Goal: Complete application form: Complete application form

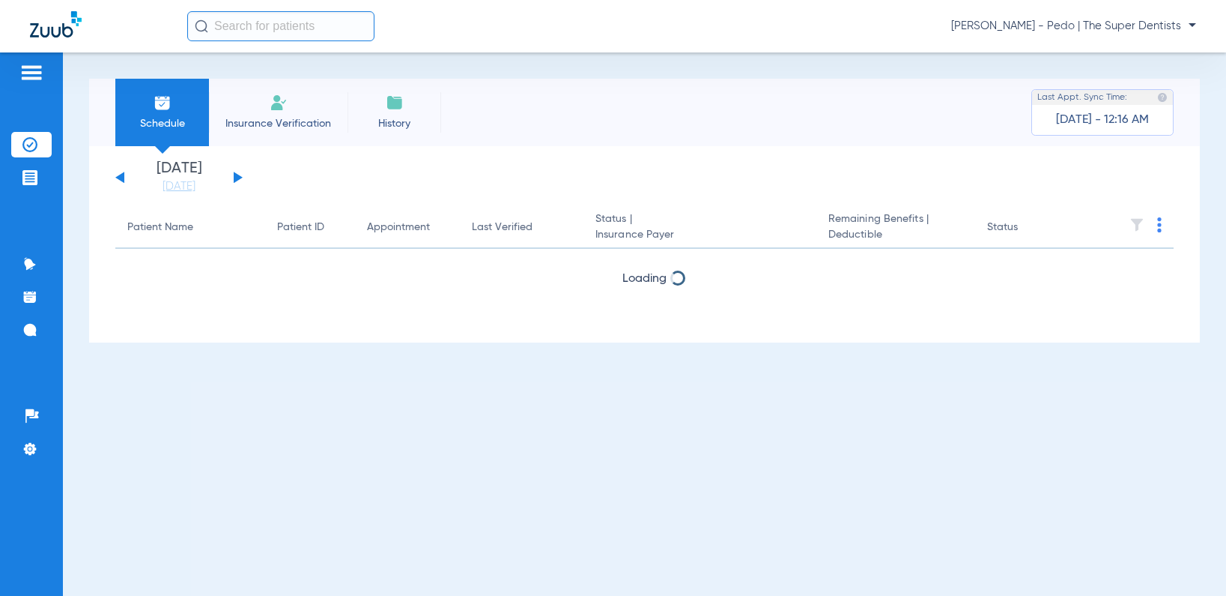
click at [279, 104] on img at bounding box center [279, 103] width 18 height 18
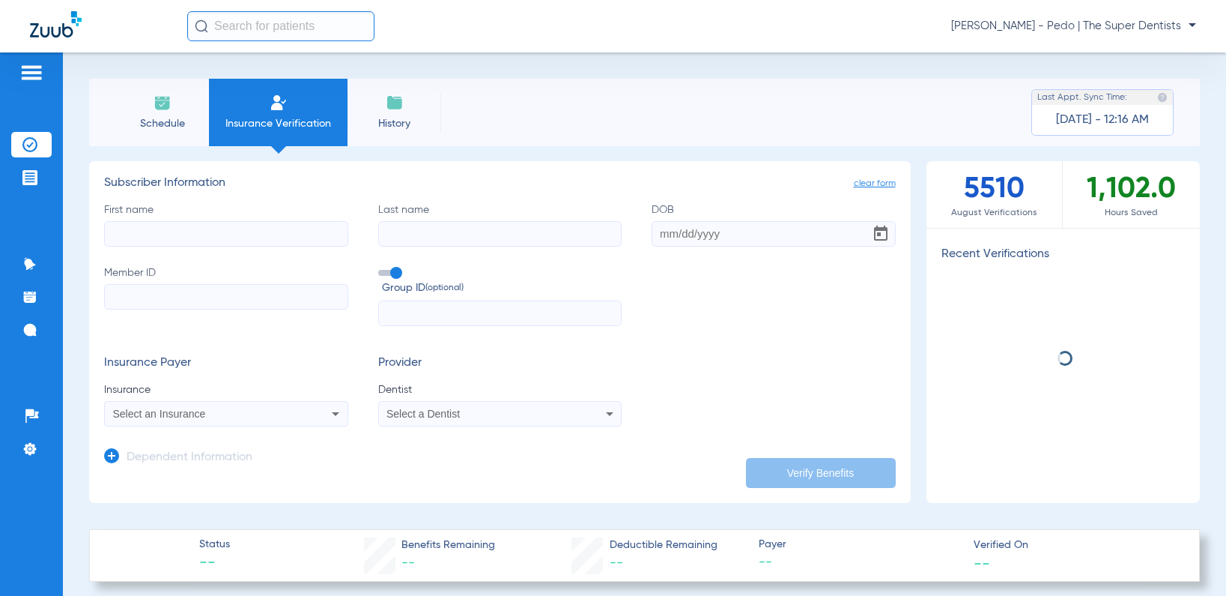
click at [193, 237] on input "First name" at bounding box center [226, 233] width 244 height 25
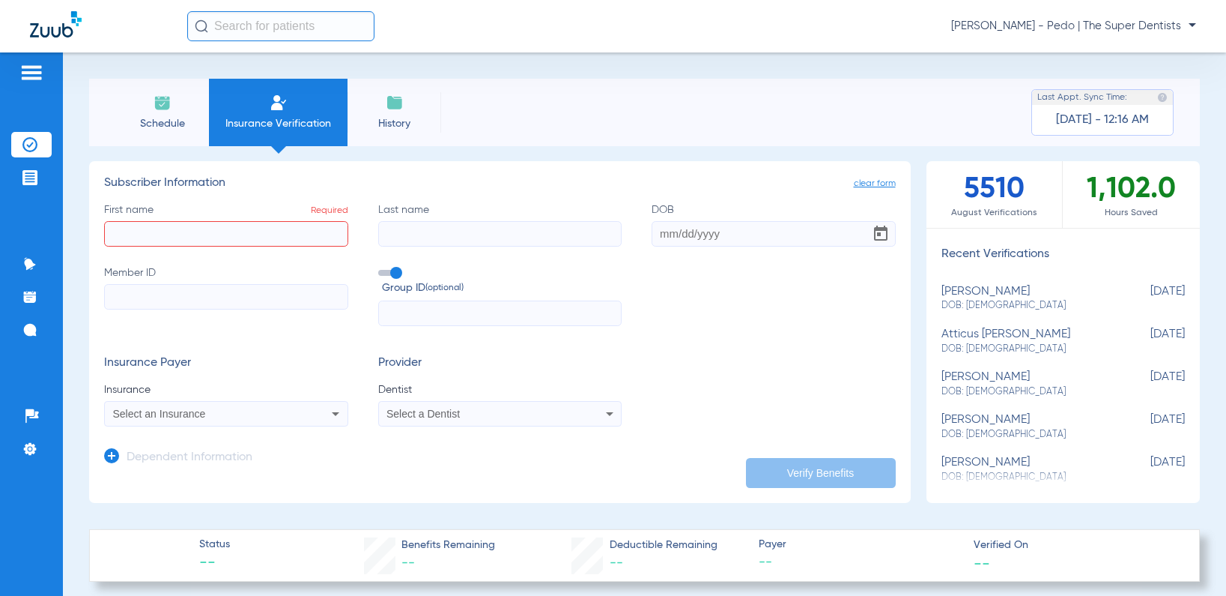
click at [290, 234] on input "First name Required" at bounding box center [226, 233] width 244 height 25
type input "[PERSON_NAME]"
click at [441, 221] on input "Last name" at bounding box center [500, 233] width 244 height 25
paste input "[PERSON_NAME]"
drag, startPoint x: 421, startPoint y: 232, endPoint x: 312, endPoint y: 243, distance: 109.1
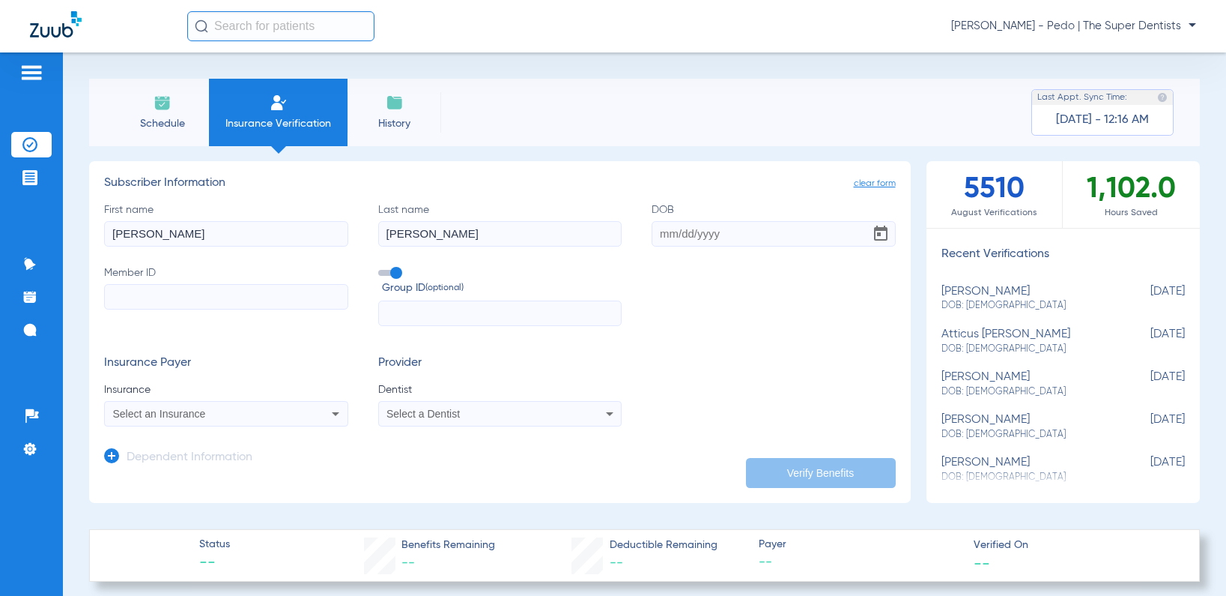
click at [312, 243] on div "First name [PERSON_NAME] name [PERSON_NAME] DOB Member ID Group ID (optional)" at bounding box center [500, 264] width 792 height 124
type input "[PERSON_NAME]"
click at [656, 237] on input "DOB" at bounding box center [774, 233] width 244 height 25
paste input "[DATE]"
type input "[DATE]"
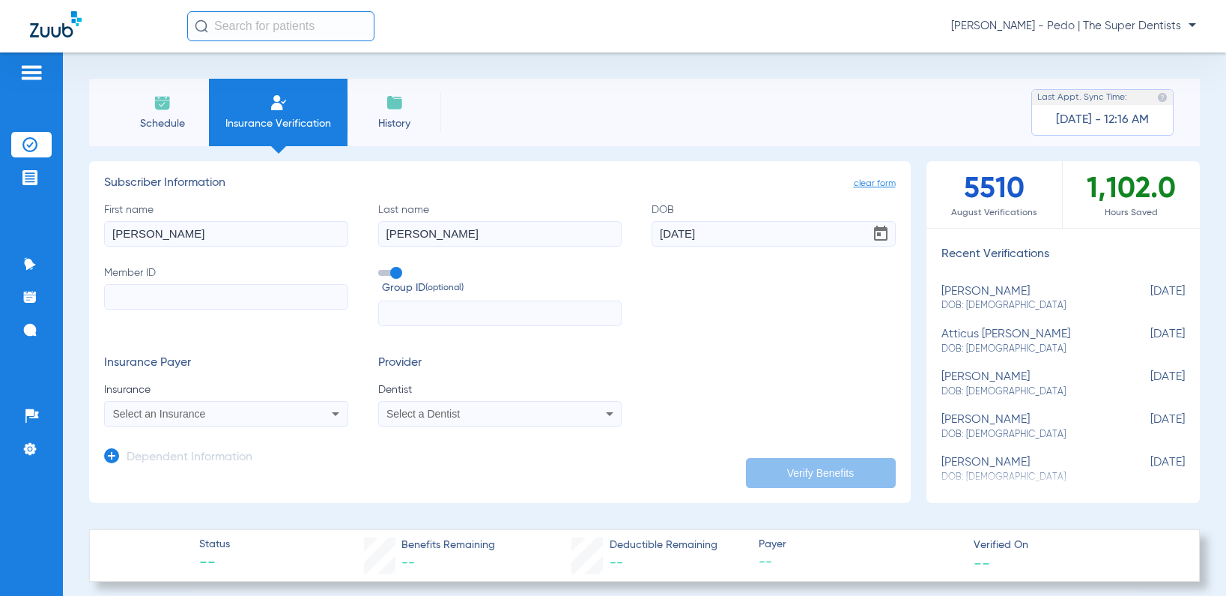
click at [227, 303] on input "Member ID" at bounding box center [226, 296] width 244 height 25
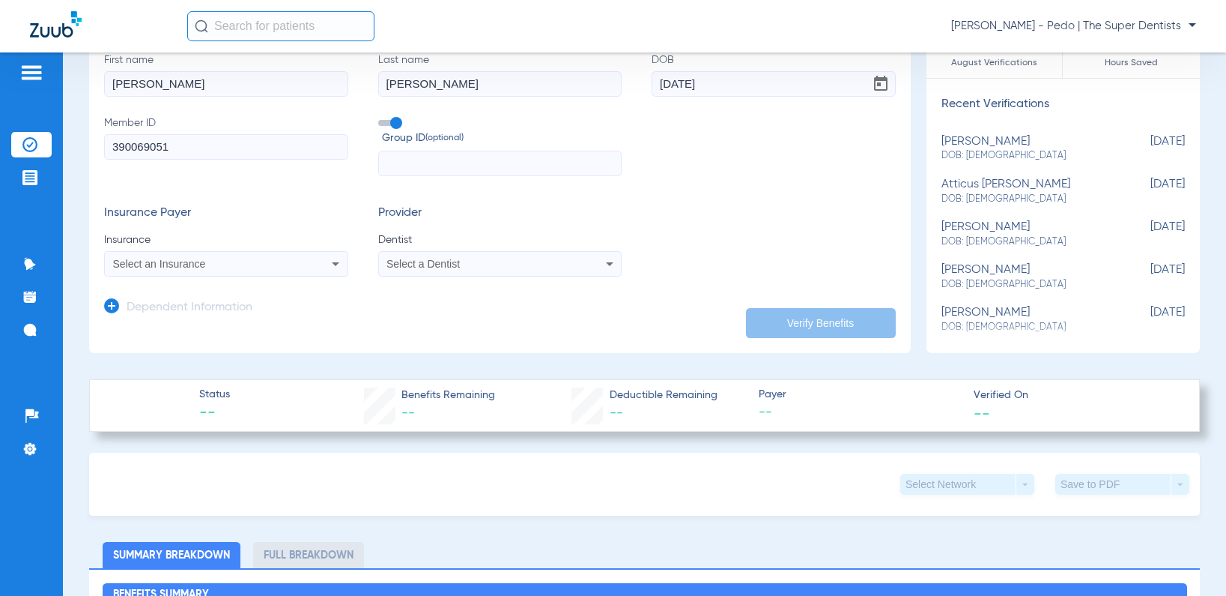
type input "390069051"
drag, startPoint x: 181, startPoint y: 260, endPoint x: 178, endPoint y: 252, distance: 8.4
click at [181, 260] on span "Select an Insurance" at bounding box center [159, 264] width 93 height 12
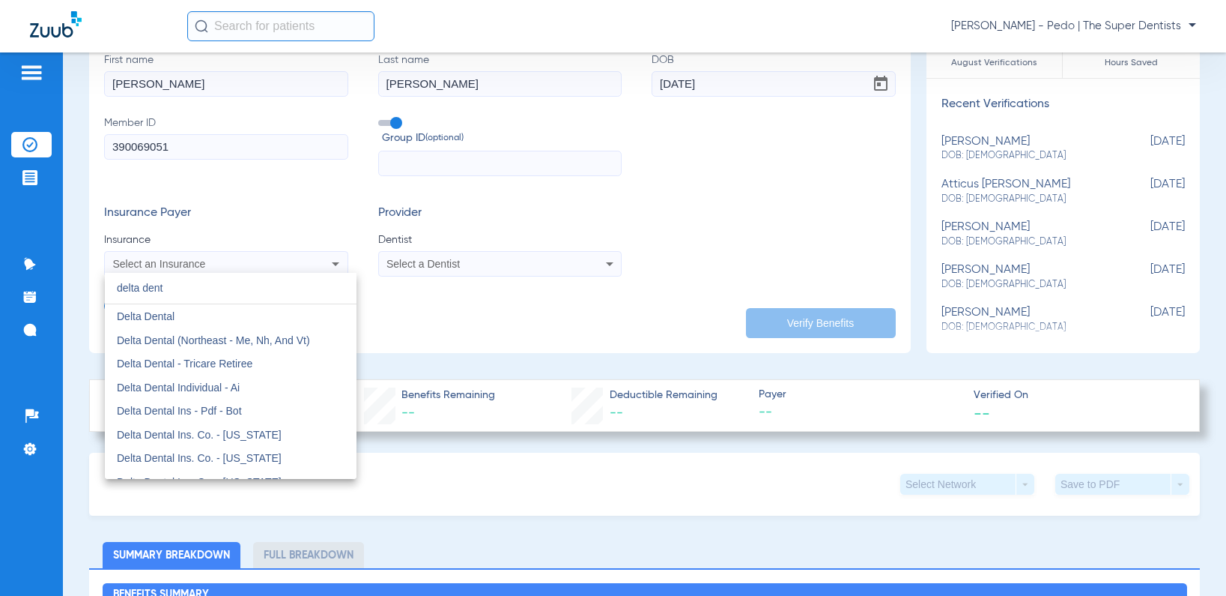
click at [196, 290] on input "delta dent" at bounding box center [231, 288] width 252 height 31
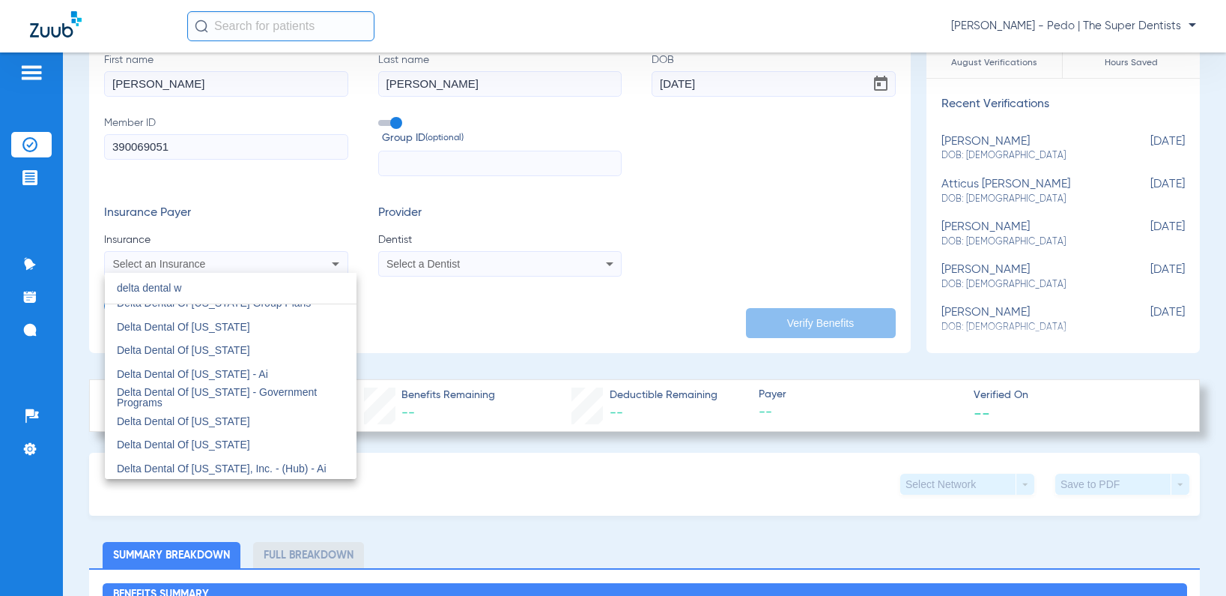
scroll to position [0, 0]
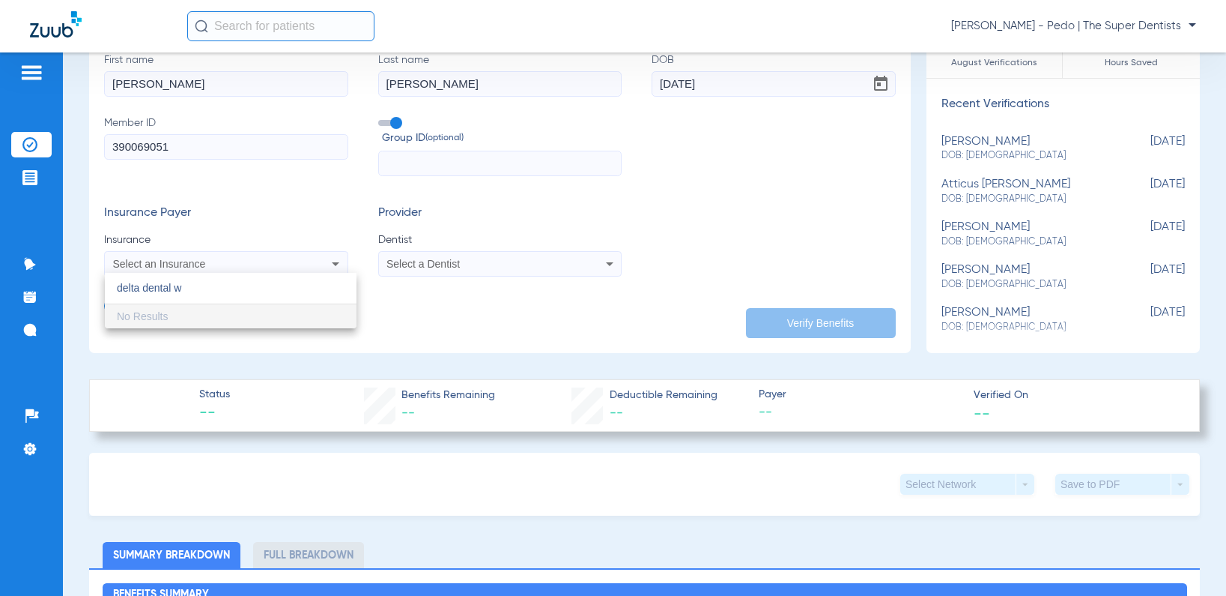
type input "delta dental w"
click at [212, 266] on div at bounding box center [613, 298] width 1226 height 596
click at [192, 276] on app-dependent-form "Dependent Information" at bounding box center [500, 301] width 792 height 50
click at [200, 267] on span "Select an Insurance" at bounding box center [159, 264] width 93 height 12
type input "d"
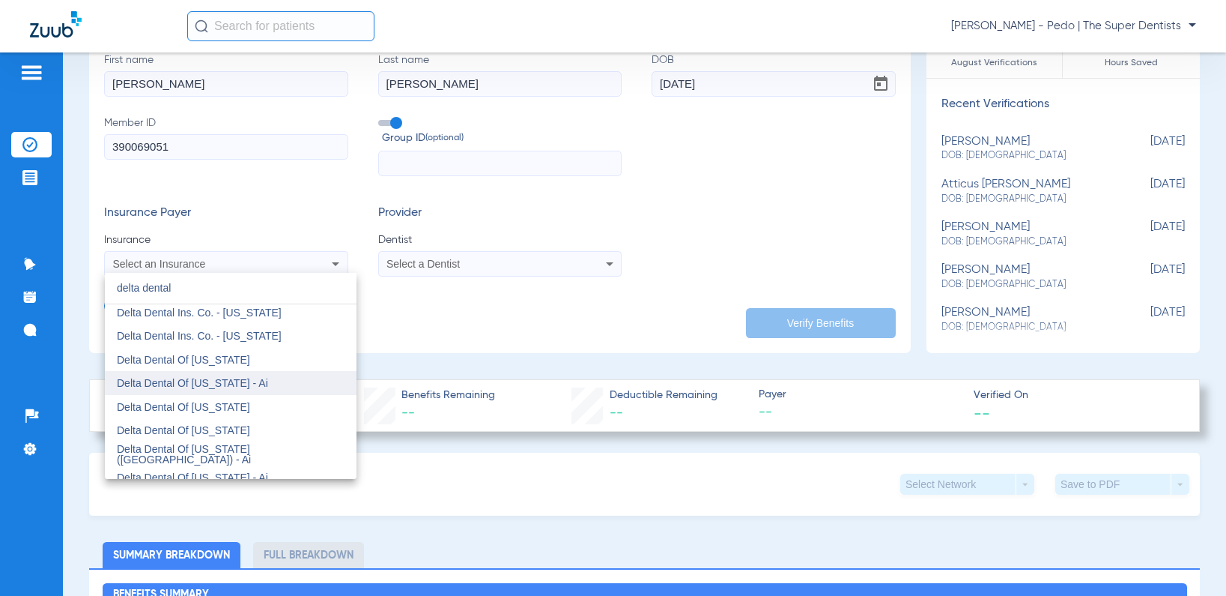
scroll to position [300, 0]
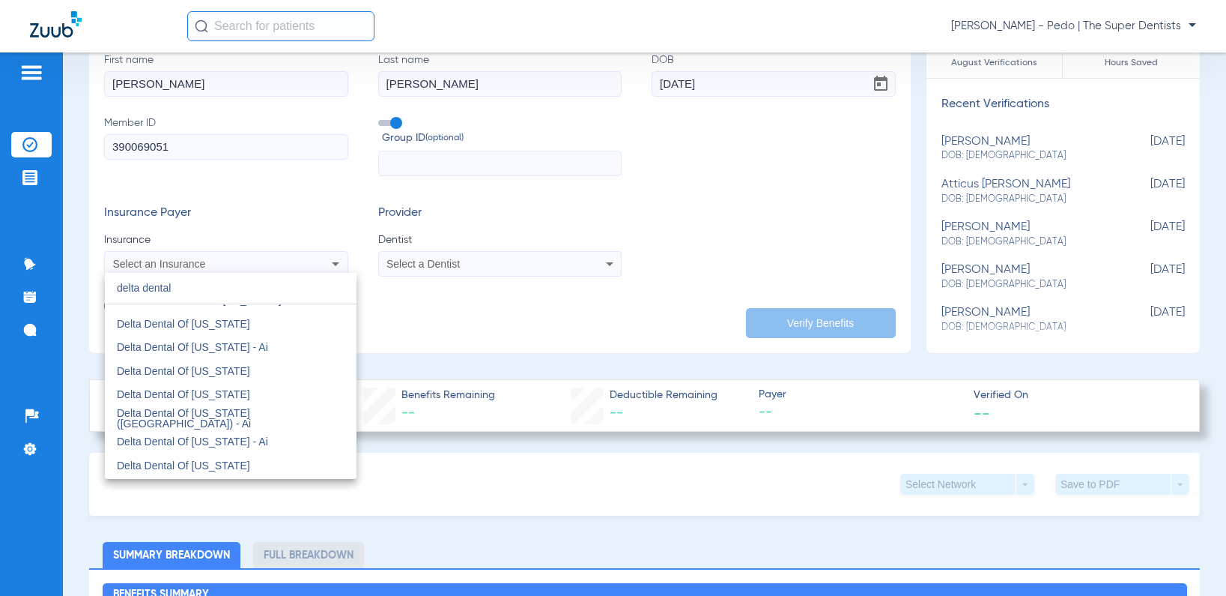
type input "delta dental"
click at [689, 187] on div at bounding box center [613, 298] width 1226 height 596
